Goal: Navigation & Orientation: Find specific page/section

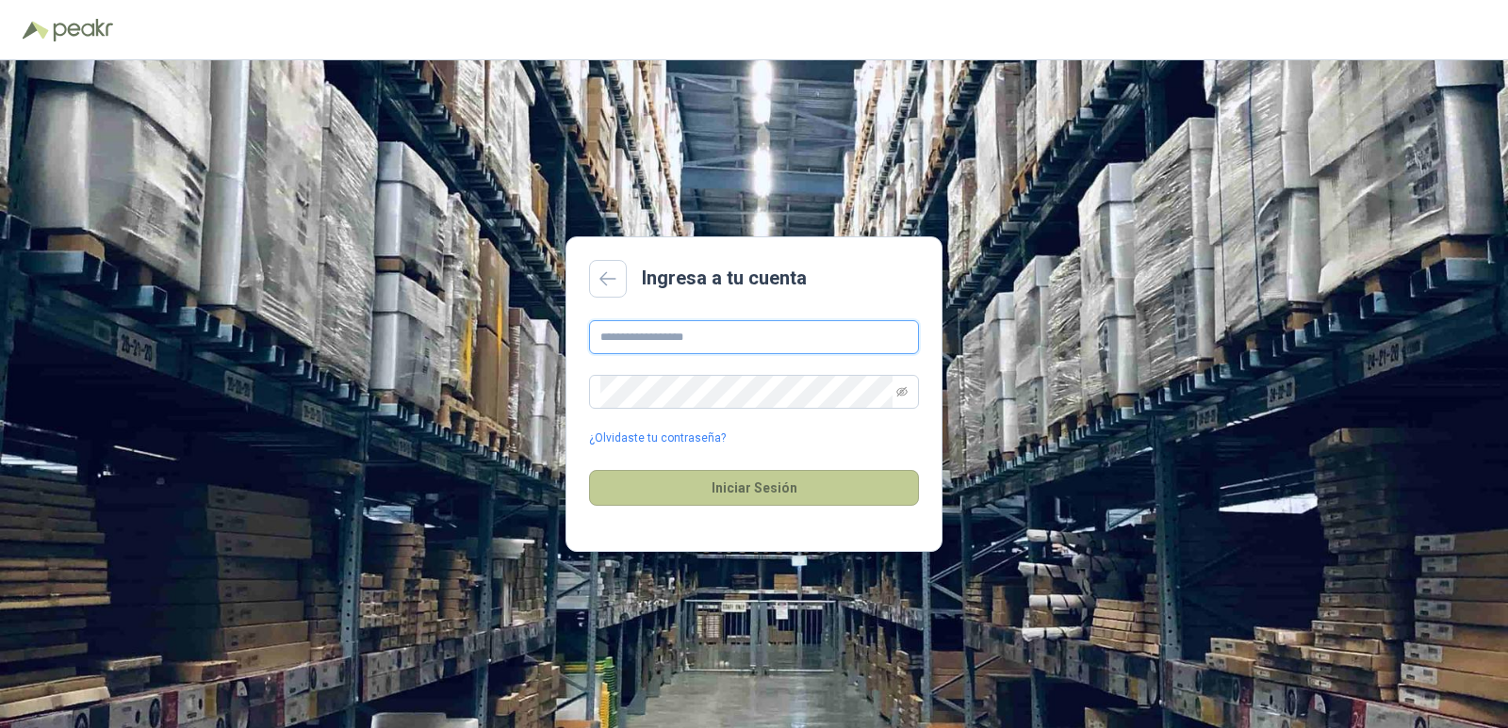
type input "**********"
click at [803, 487] on button "Iniciar Sesión" at bounding box center [754, 488] width 330 height 36
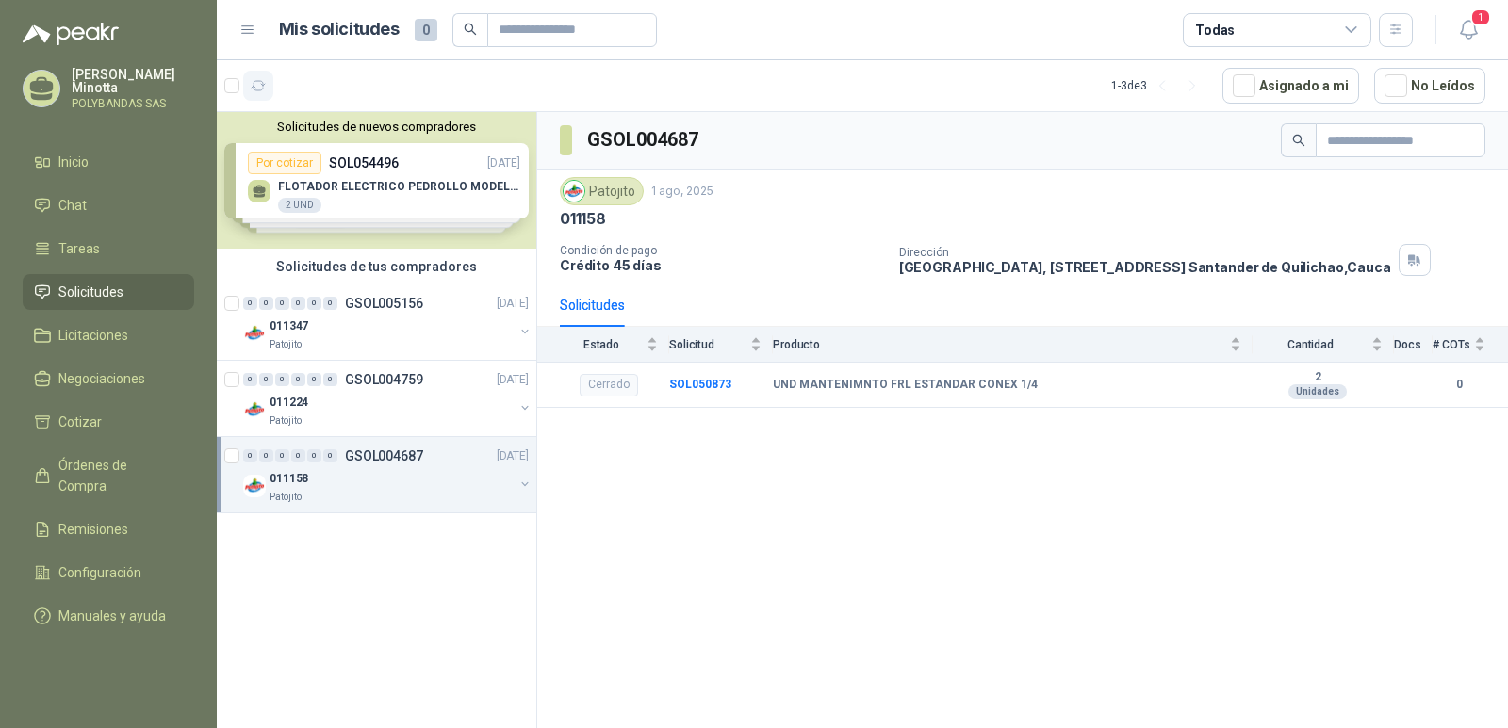
click at [257, 90] on icon "button" at bounding box center [259, 85] width 14 height 9
click at [392, 126] on button "Solicitudes de nuevos compradores" at bounding box center [376, 127] width 304 height 14
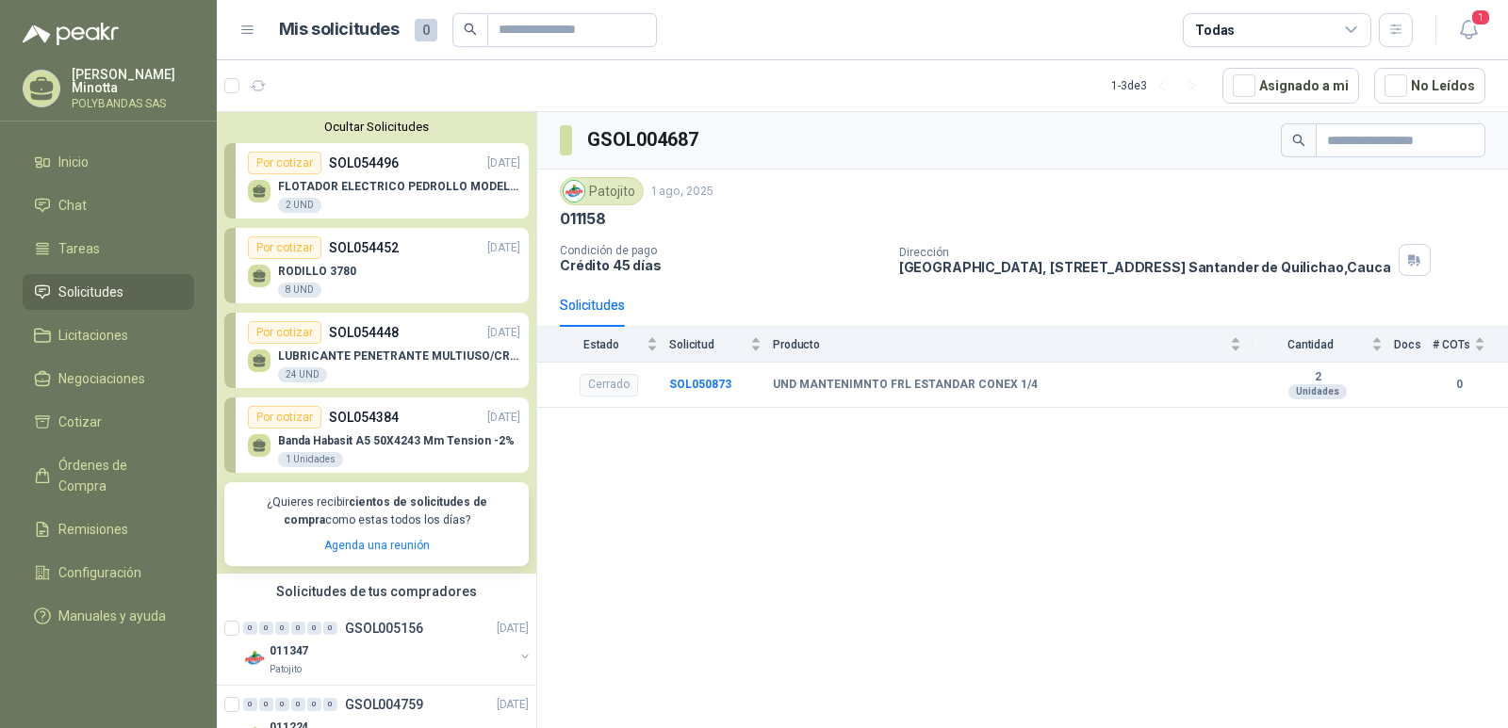
click at [392, 126] on button "Ocultar Solicitudes" at bounding box center [376, 127] width 304 height 14
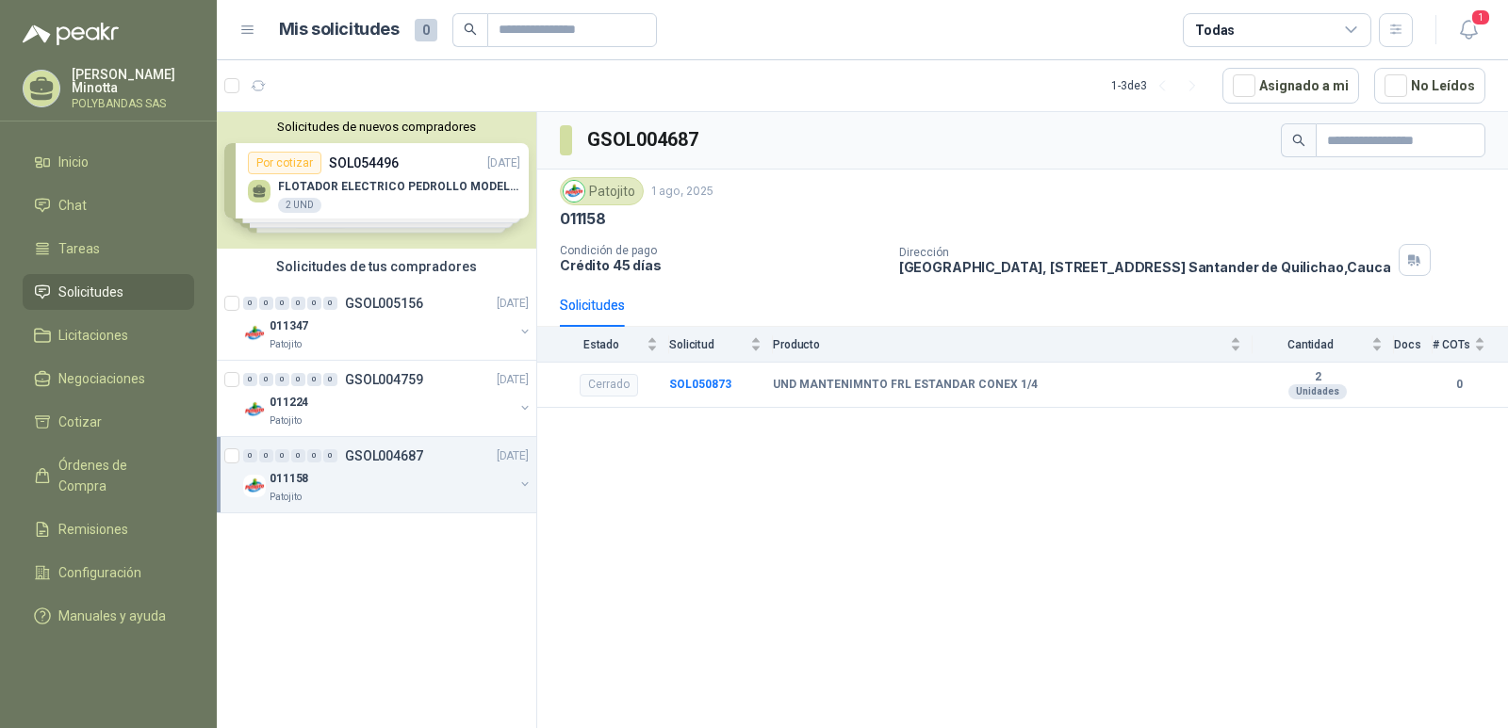
click at [101, 68] on p "Solanyi [PERSON_NAME]" at bounding box center [133, 81] width 123 height 26
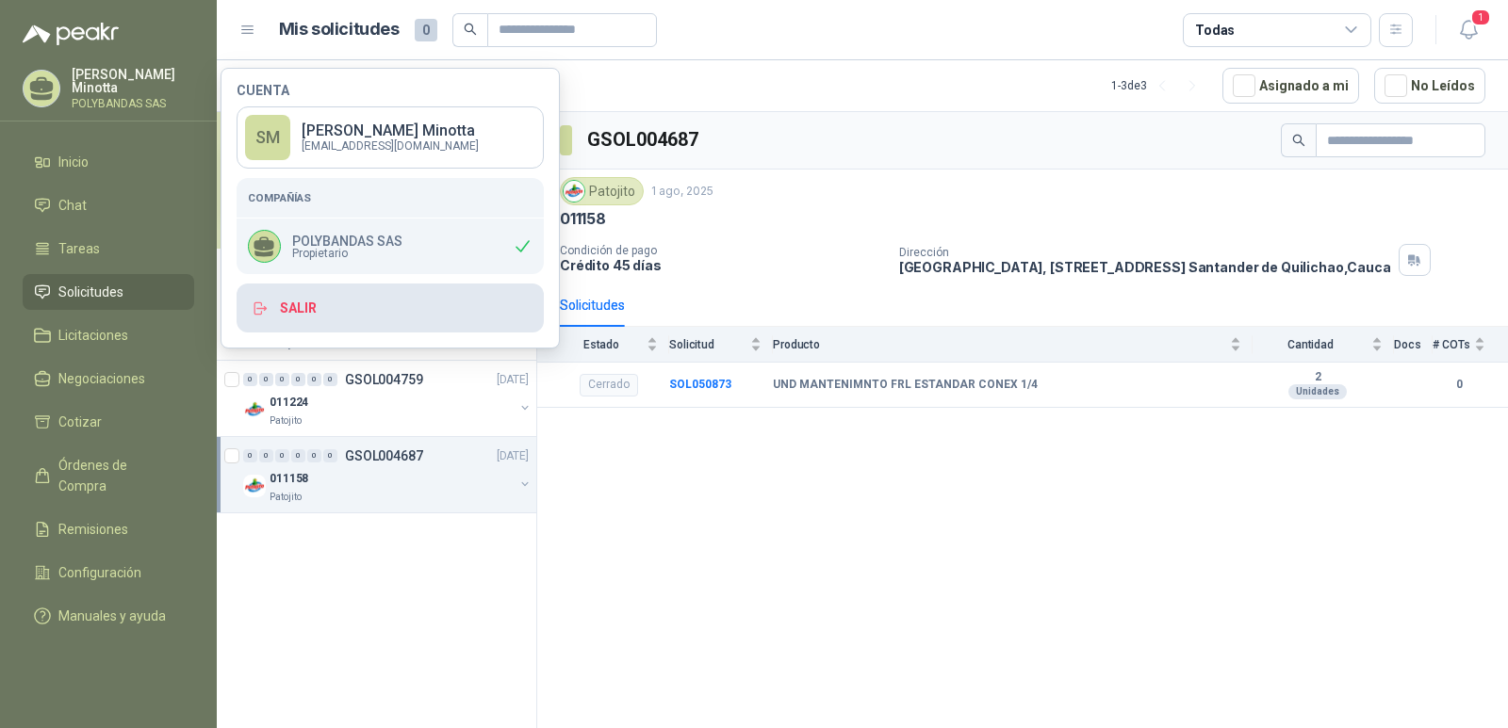
click at [345, 317] on button "Salir" at bounding box center [390, 308] width 307 height 49
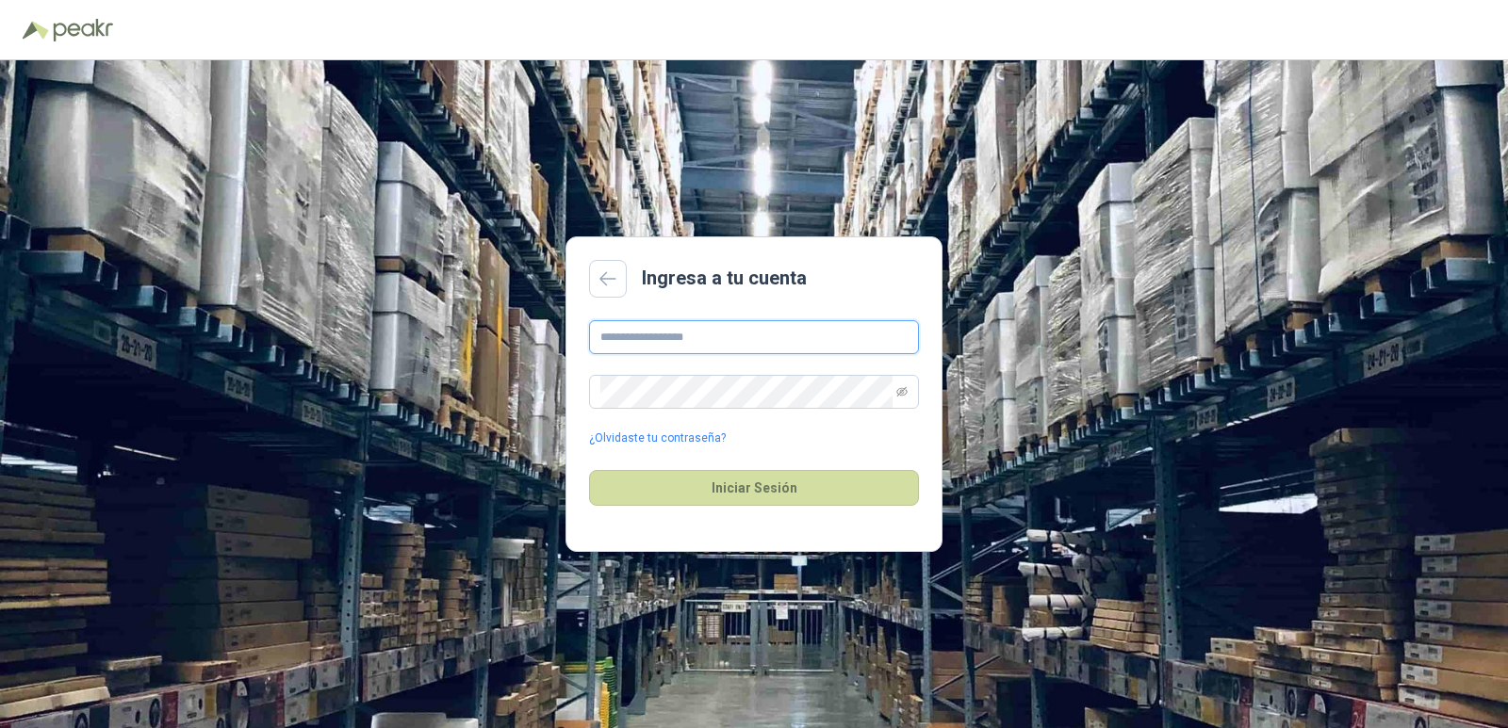
type input "**********"
click at [785, 472] on button "Iniciar Sesión" at bounding box center [754, 488] width 330 height 36
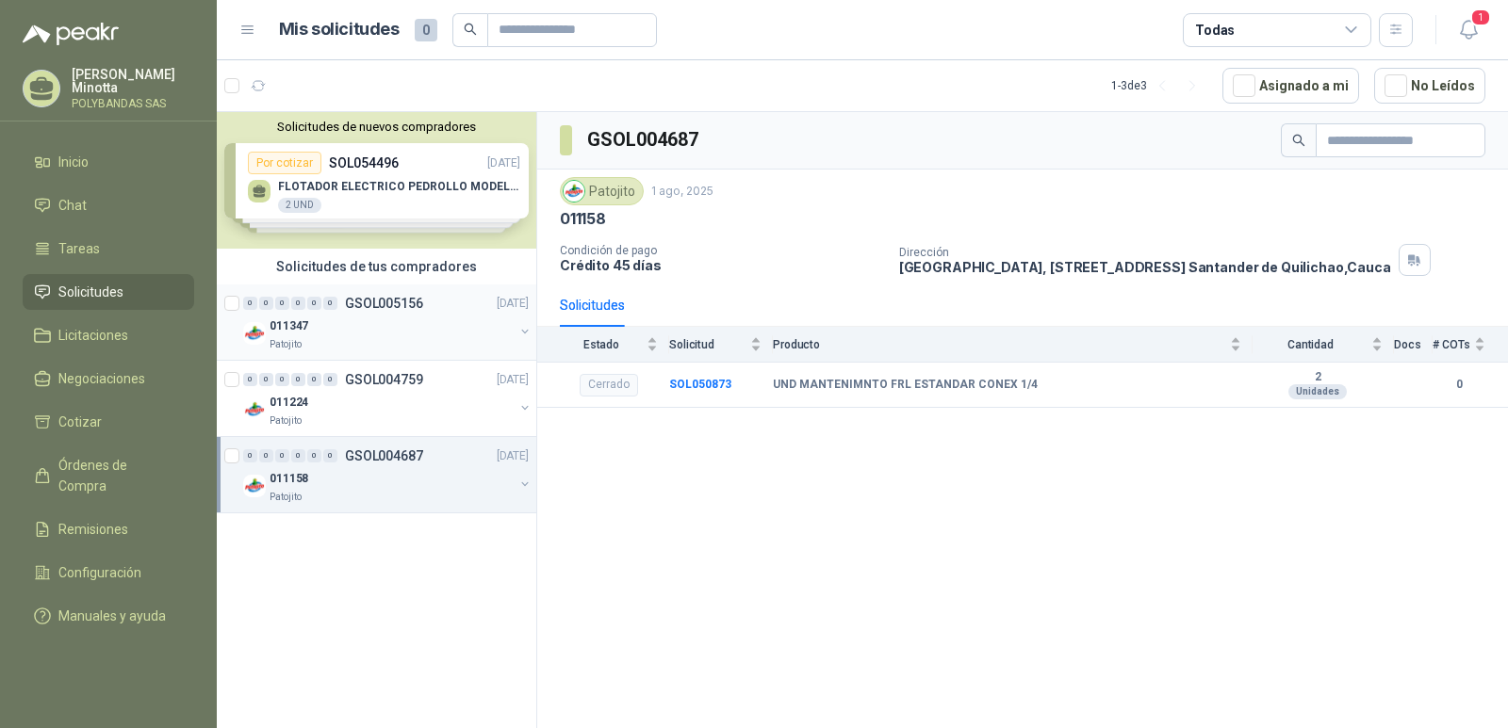
click at [373, 308] on p "GSOL005156" at bounding box center [384, 303] width 78 height 13
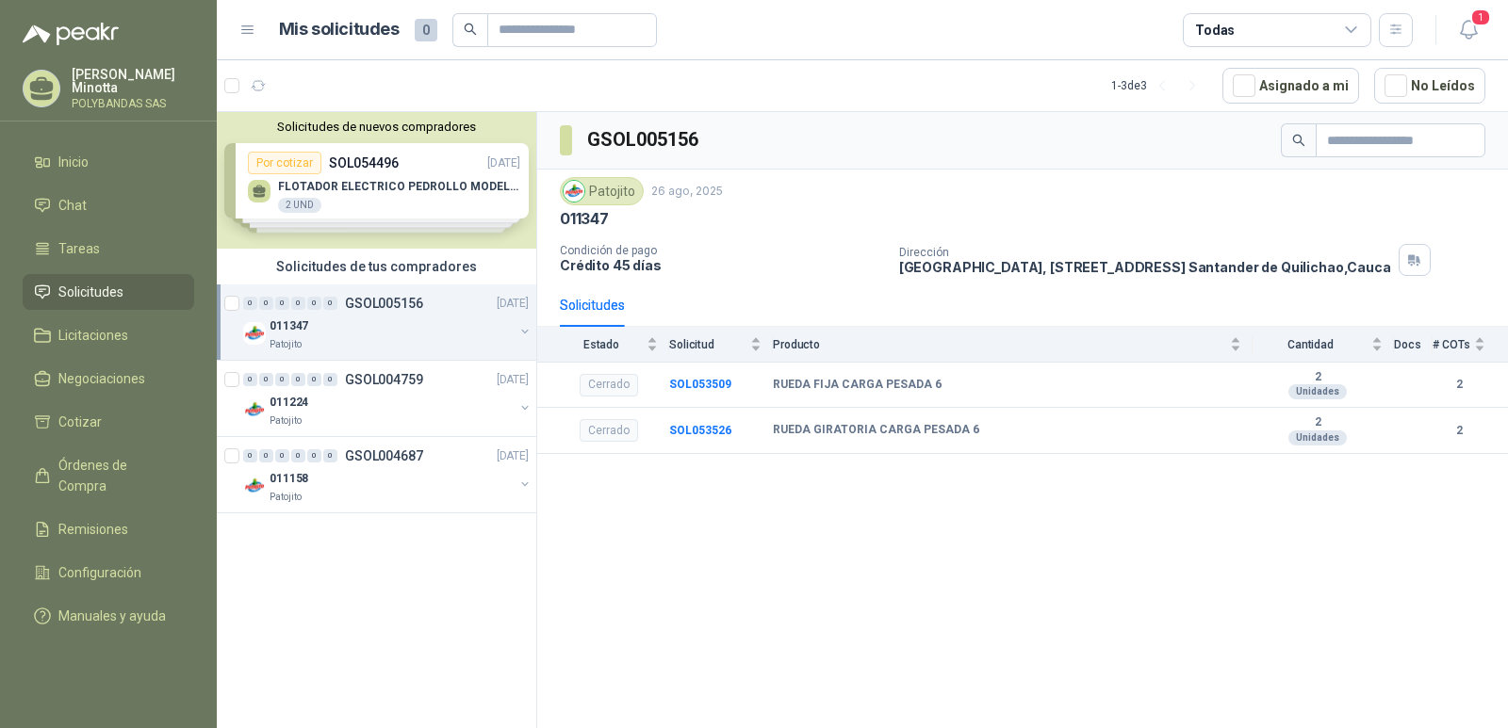
click at [361, 127] on button "Solicitudes de nuevos compradores" at bounding box center [376, 127] width 304 height 14
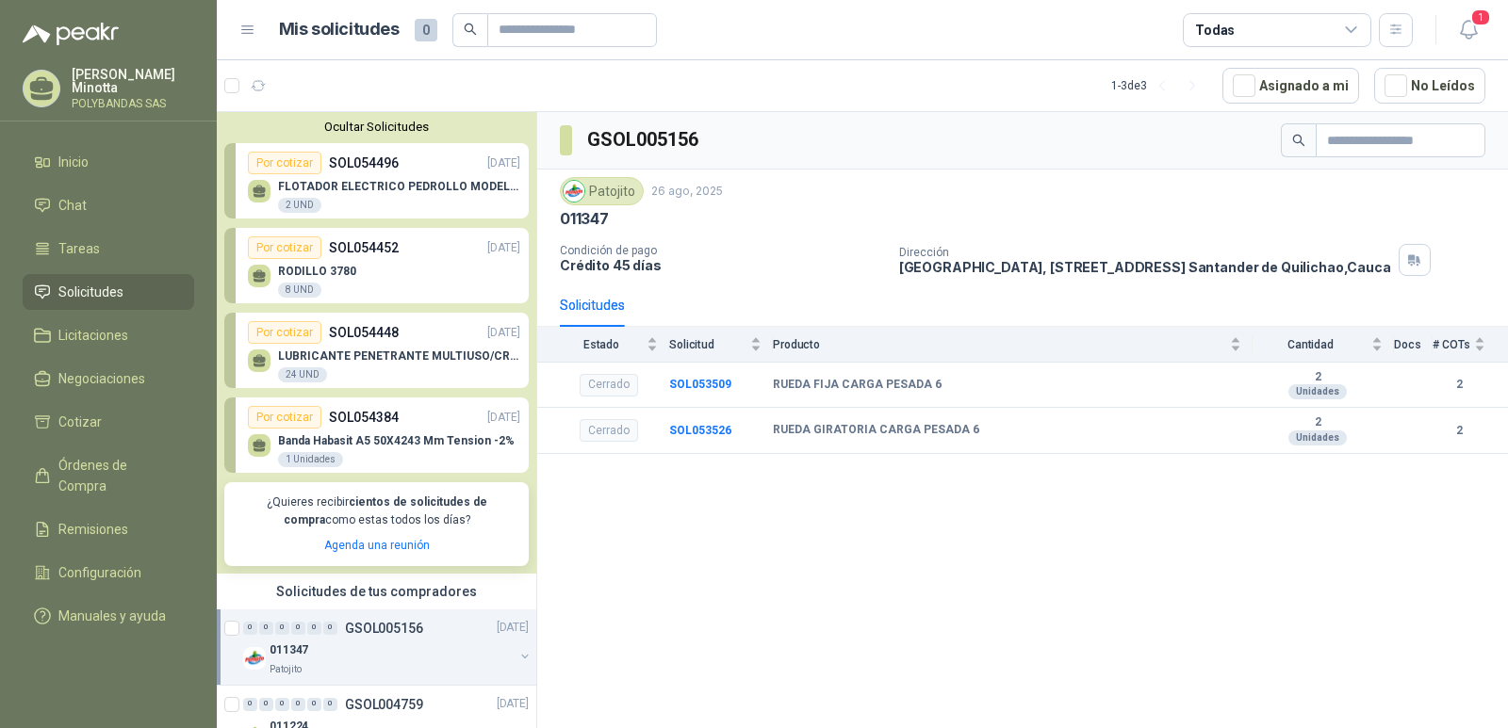
click at [303, 255] on div "Por cotizar" at bounding box center [285, 248] width 74 height 23
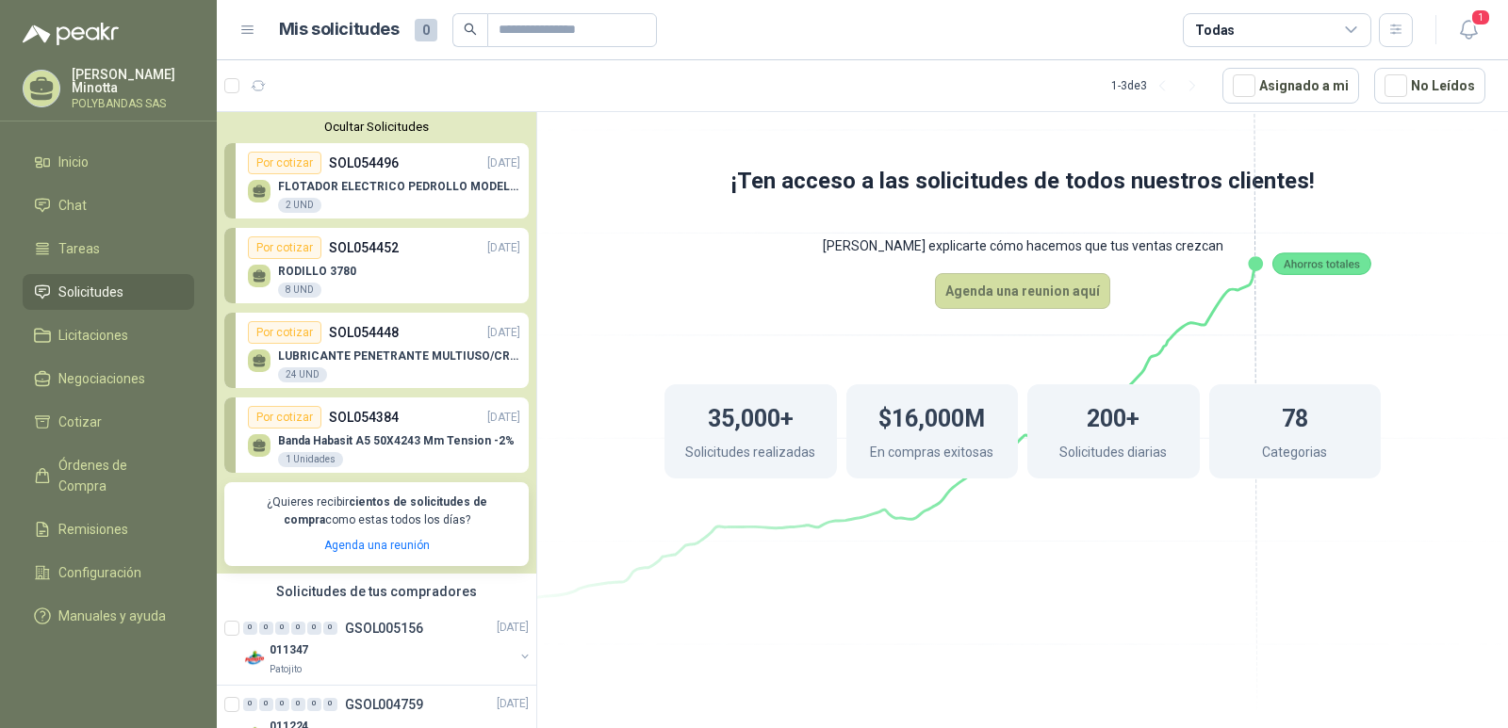
click at [289, 174] on div "Por cotizar" at bounding box center [285, 163] width 74 height 23
click at [344, 130] on button "Ocultar Solicitudes" at bounding box center [376, 127] width 304 height 14
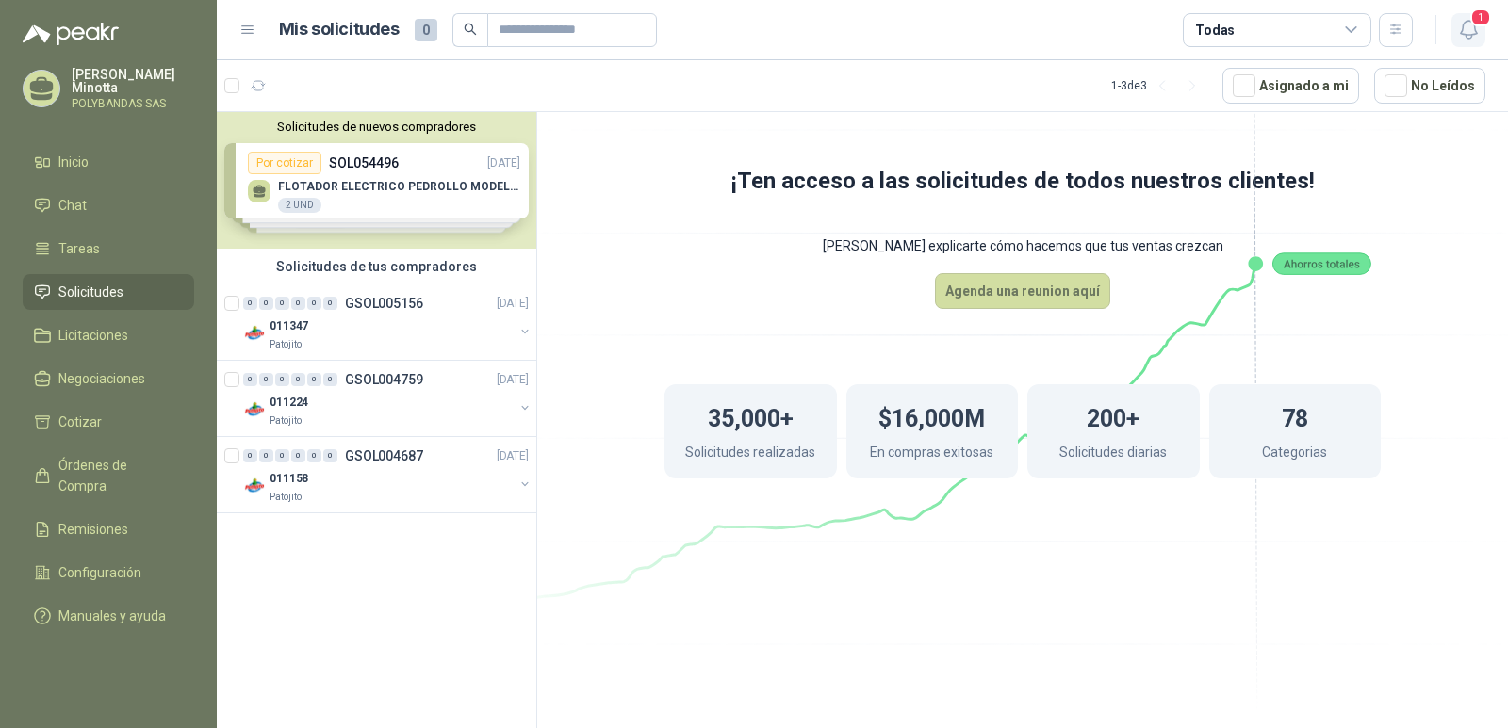
click at [1470, 30] on icon "button" at bounding box center [1469, 30] width 24 height 24
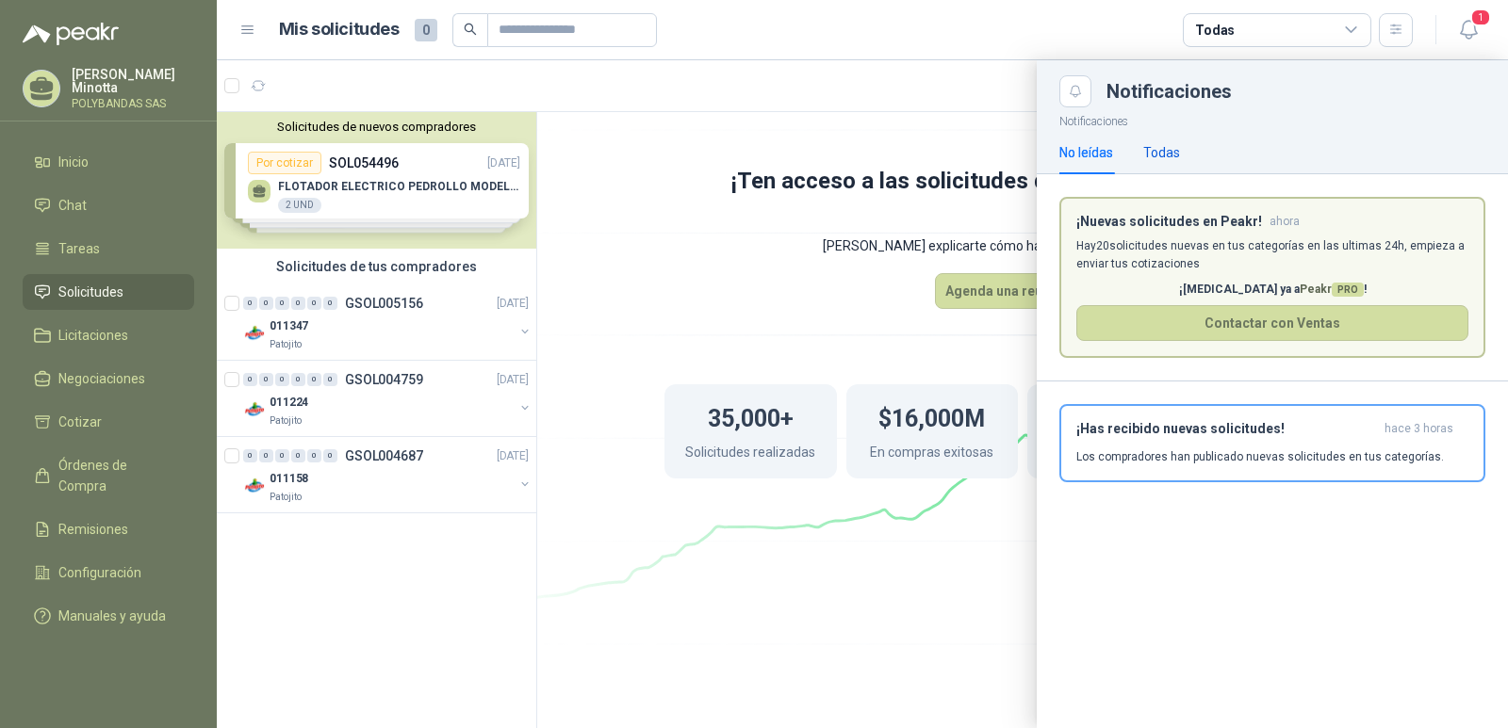
click at [1168, 148] on div "Todas" at bounding box center [1161, 152] width 37 height 21
click at [1300, 289] on span "Peakr PRO" at bounding box center [1332, 289] width 64 height 13
click at [1274, 452] on p "Los compradores han publicado nuevas solicitudes en tus categorías." at bounding box center [1260, 457] width 368 height 17
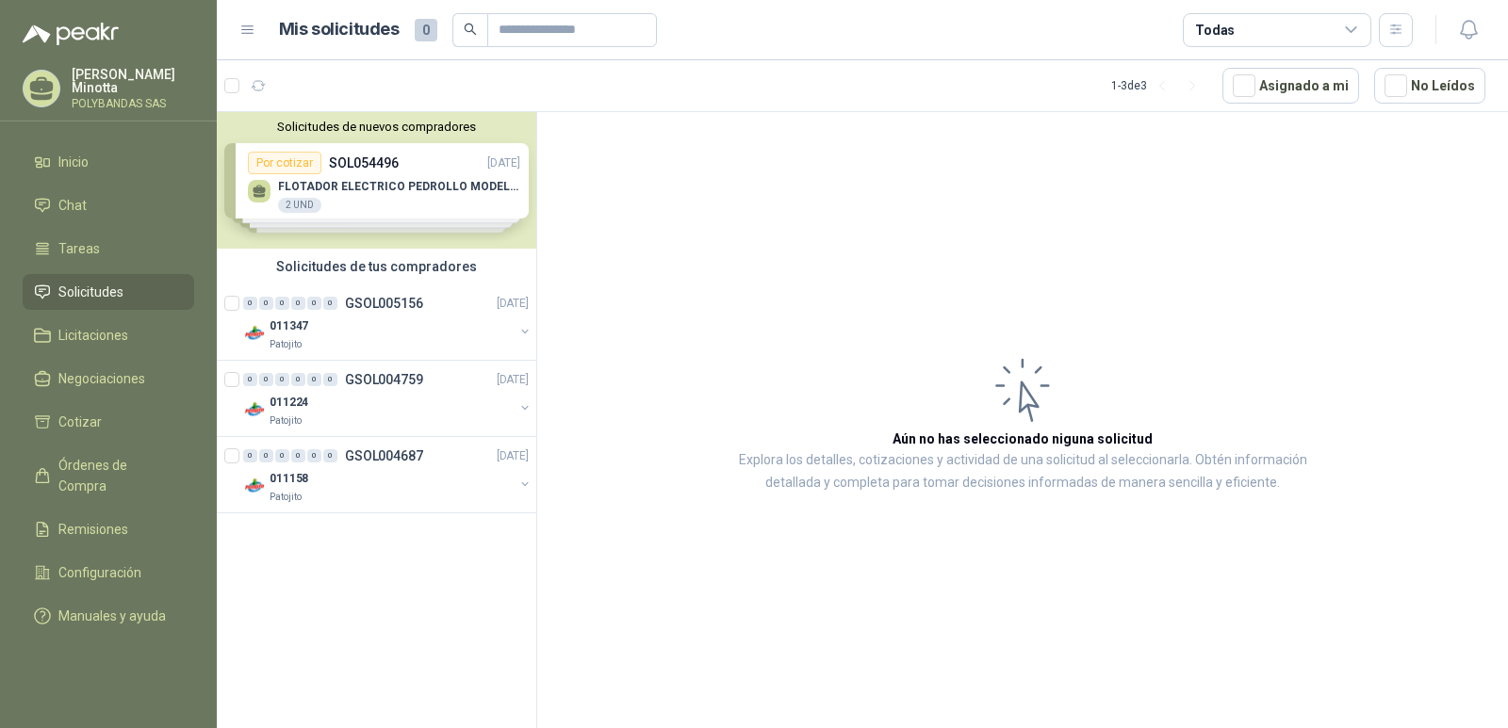
click at [1376, 261] on article "Aún no has seleccionado niguna solicitud Explora los detalles, cotizaciones y a…" at bounding box center [1022, 423] width 971 height 623
click at [80, 375] on span "Negociaciones" at bounding box center [101, 378] width 87 height 21
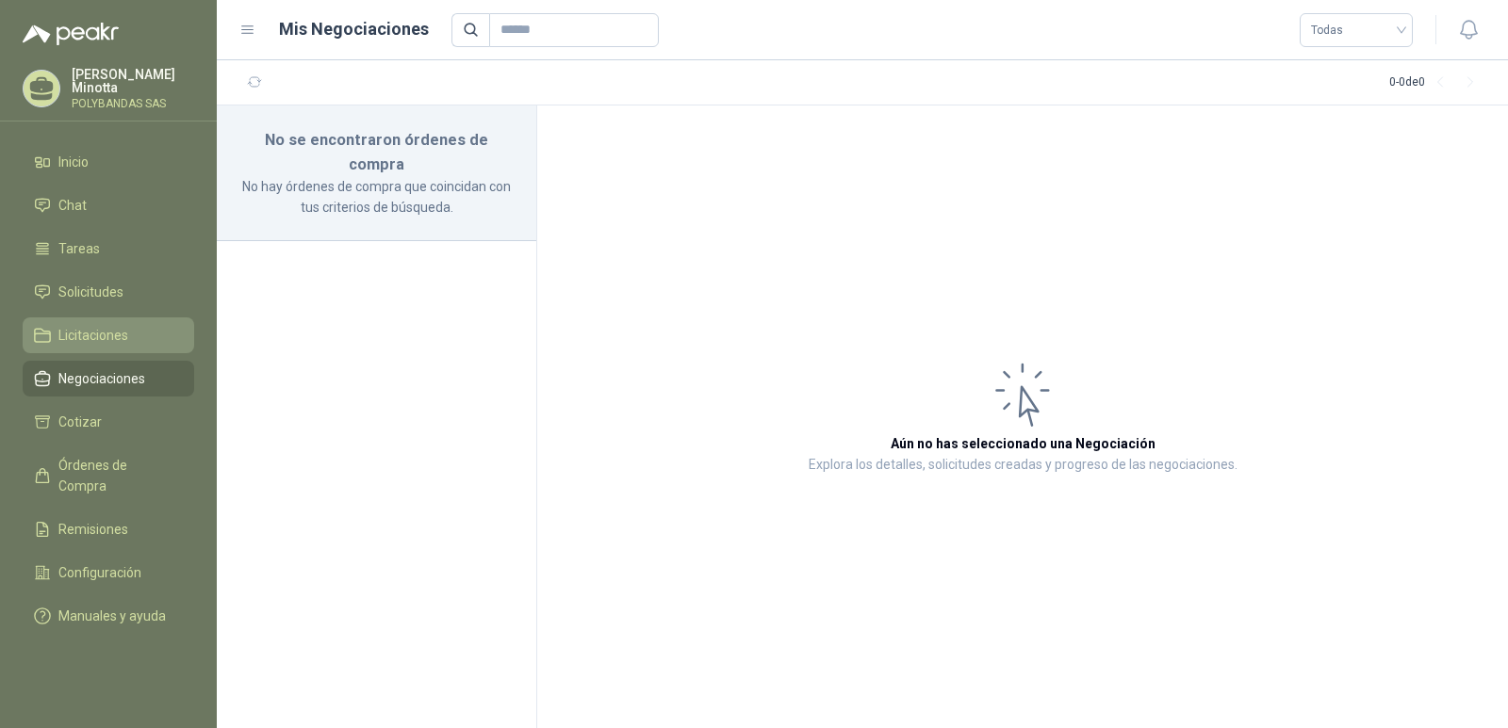
click at [85, 348] on link "Licitaciones" at bounding box center [109, 336] width 172 height 36
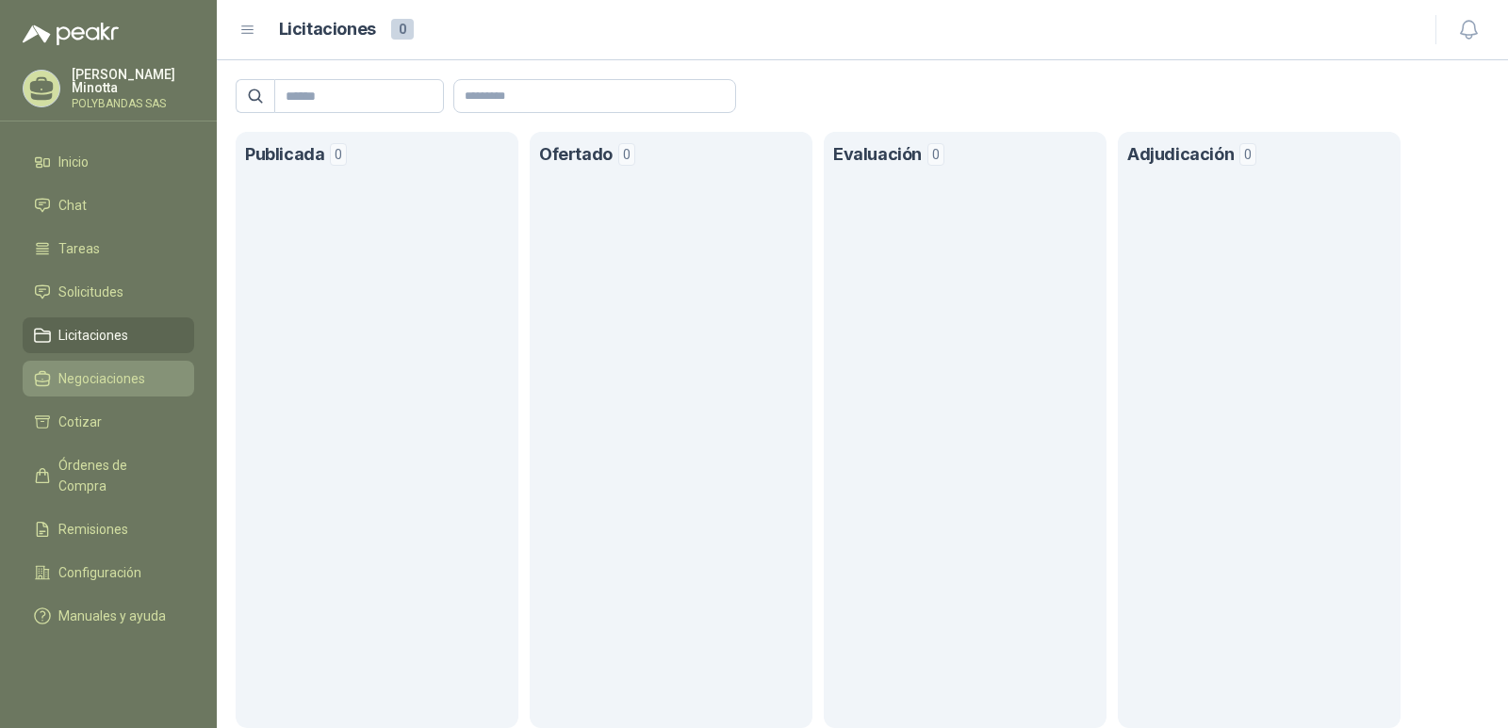
click at [92, 394] on link "Negociaciones" at bounding box center [109, 379] width 172 height 36
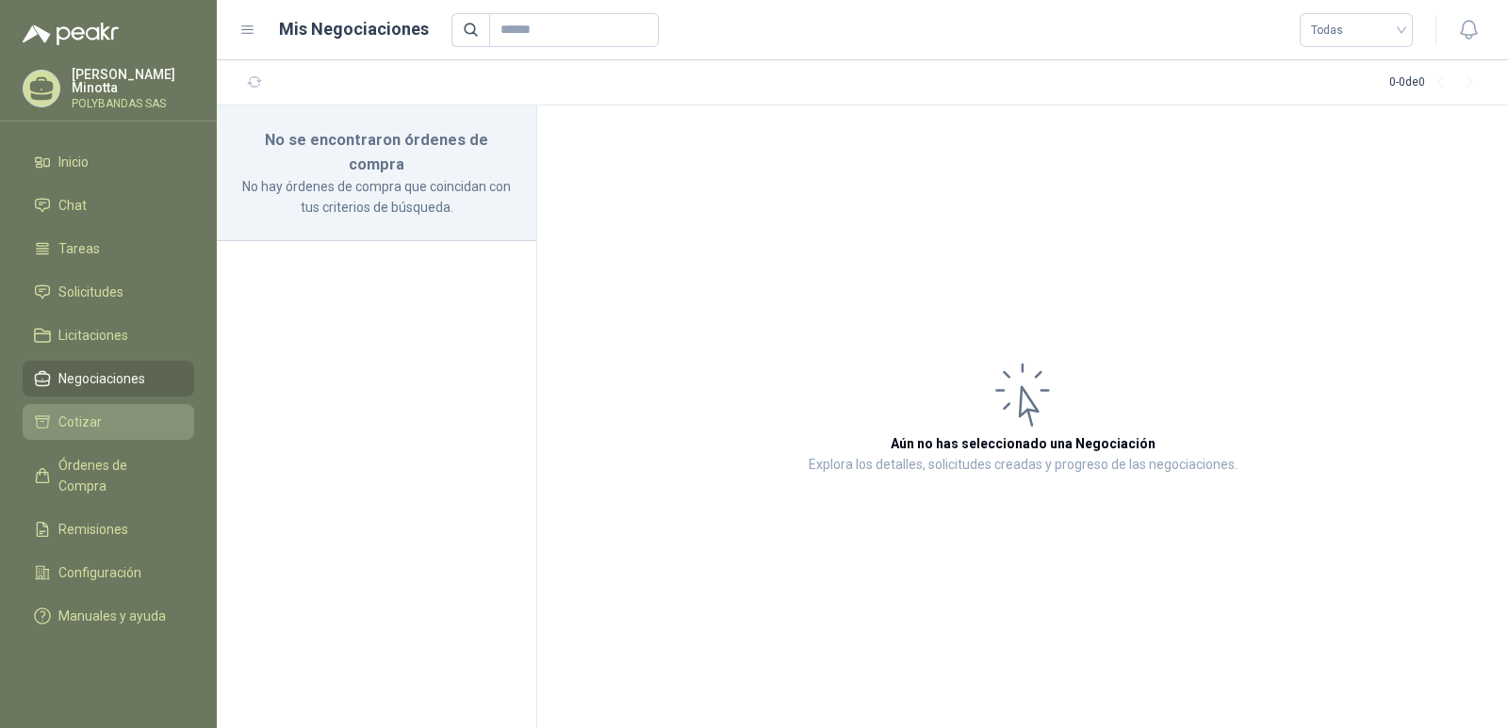
click at [91, 439] on link "Cotizar" at bounding box center [109, 422] width 172 height 36
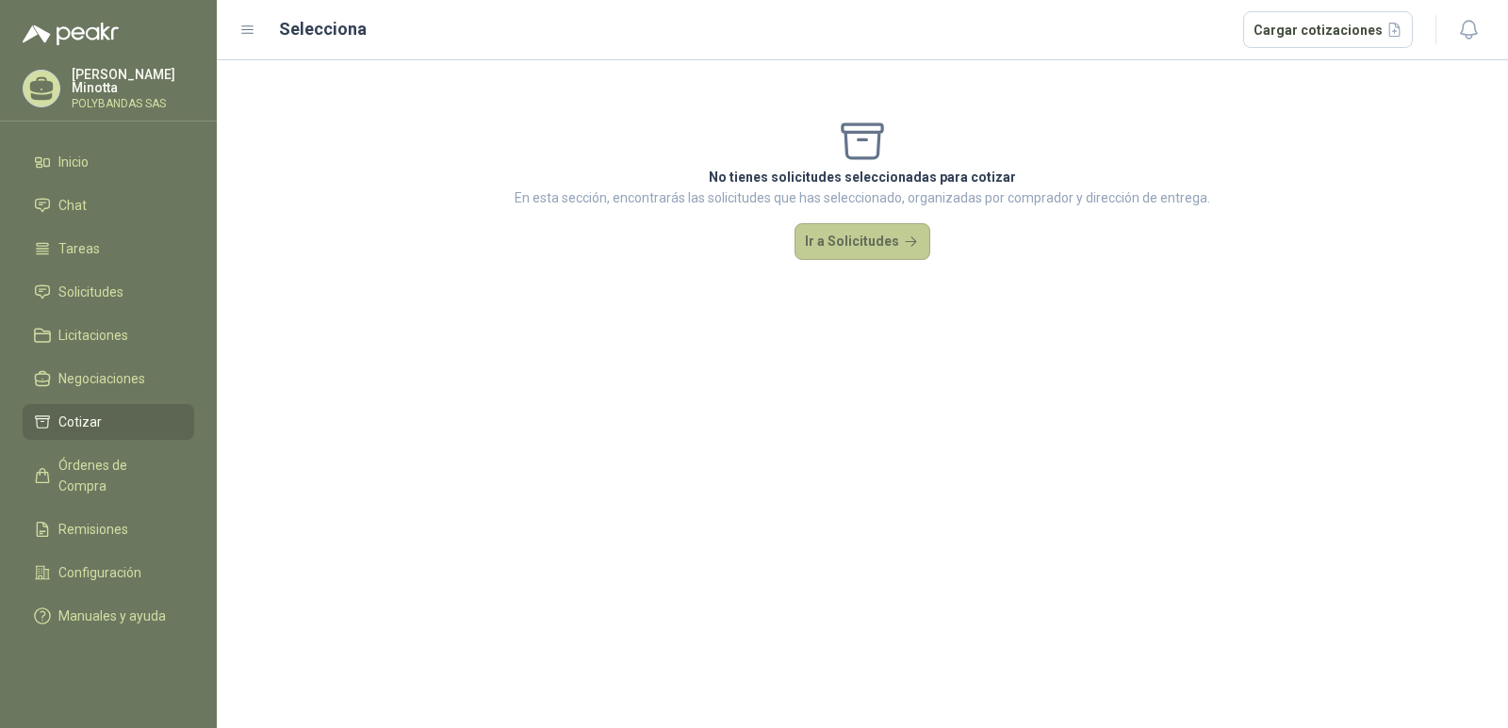
click at [842, 248] on button "Ir a Solicitudes" at bounding box center [862, 242] width 136 height 38
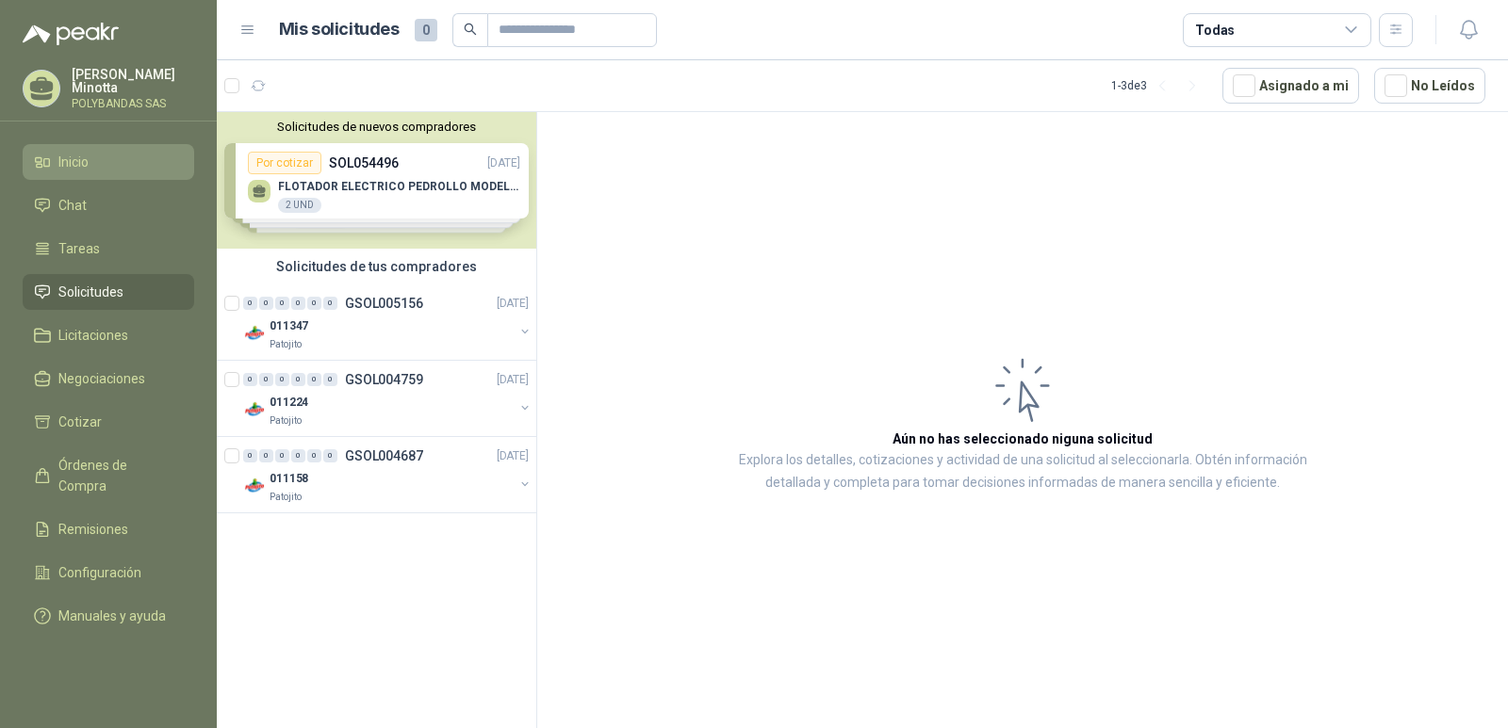
click at [79, 167] on span "Inicio" at bounding box center [73, 162] width 30 height 21
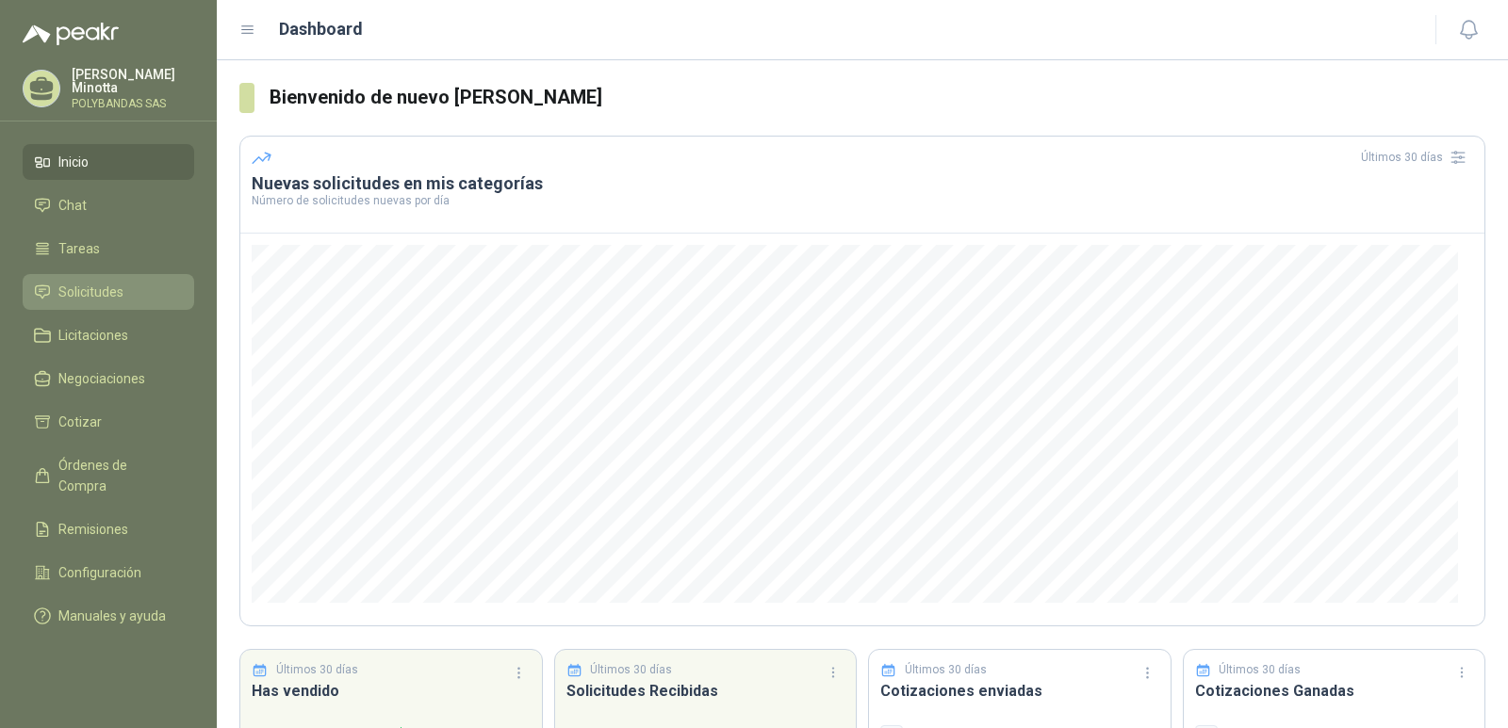
click at [96, 306] on link "Solicitudes" at bounding box center [109, 292] width 172 height 36
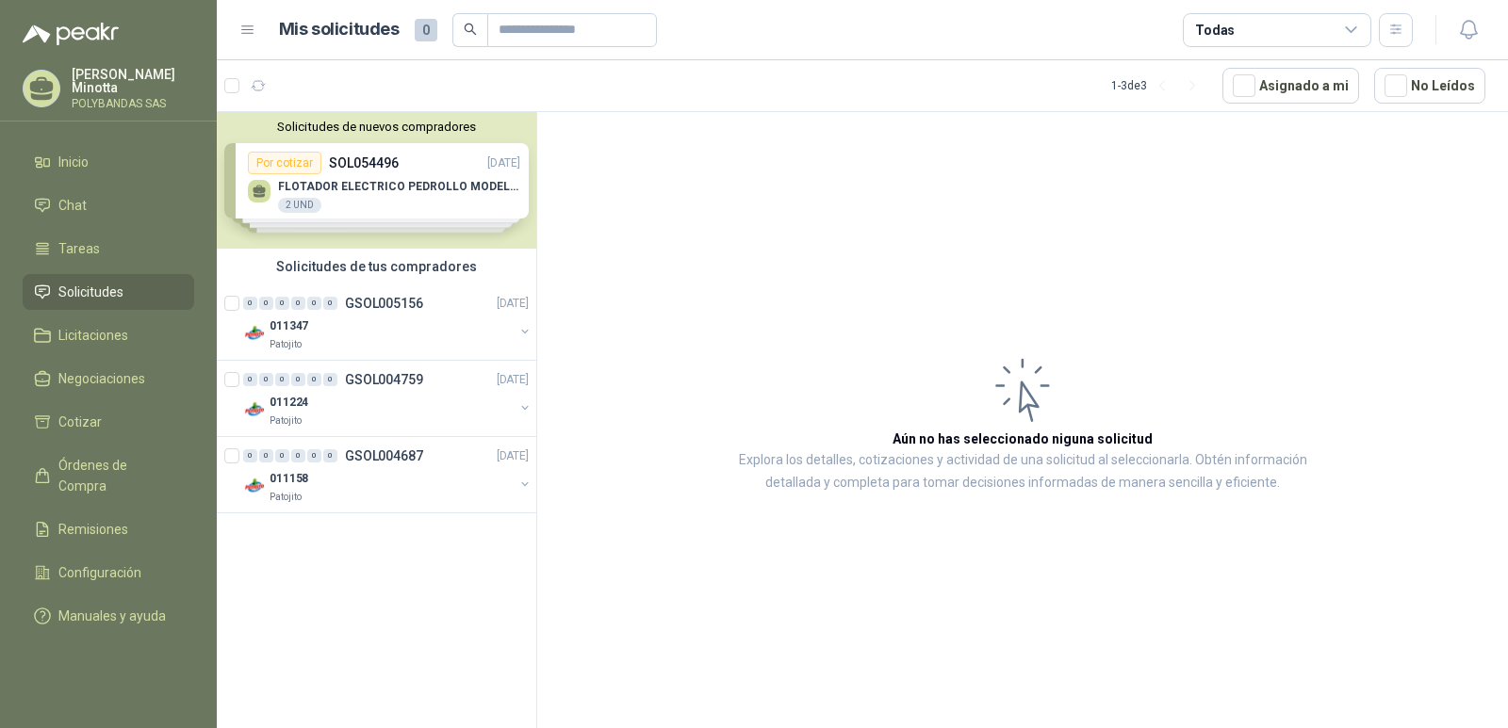
click at [113, 100] on p "POLYBANDAS SAS" at bounding box center [133, 103] width 123 height 11
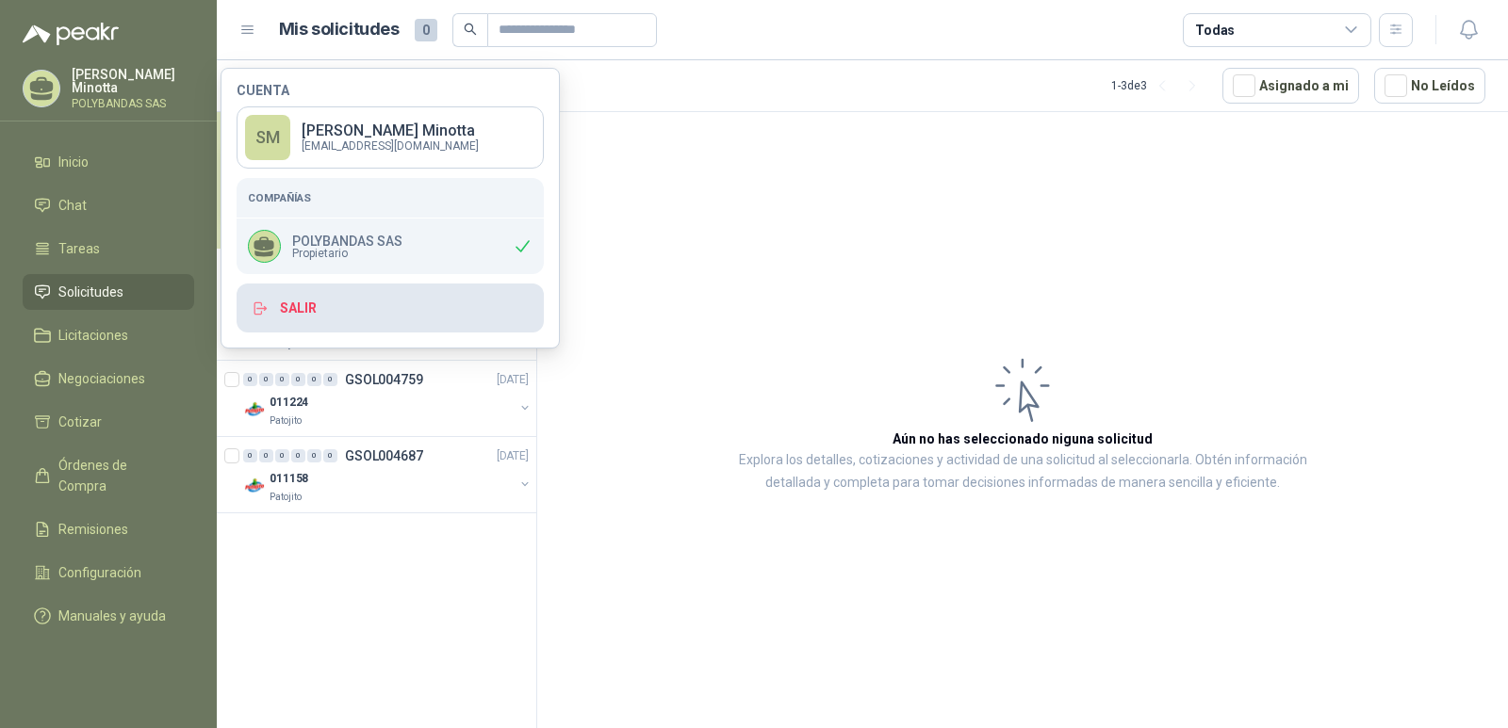
click at [314, 306] on button "Salir" at bounding box center [390, 308] width 307 height 49
